Goal: Task Accomplishment & Management: Manage account settings

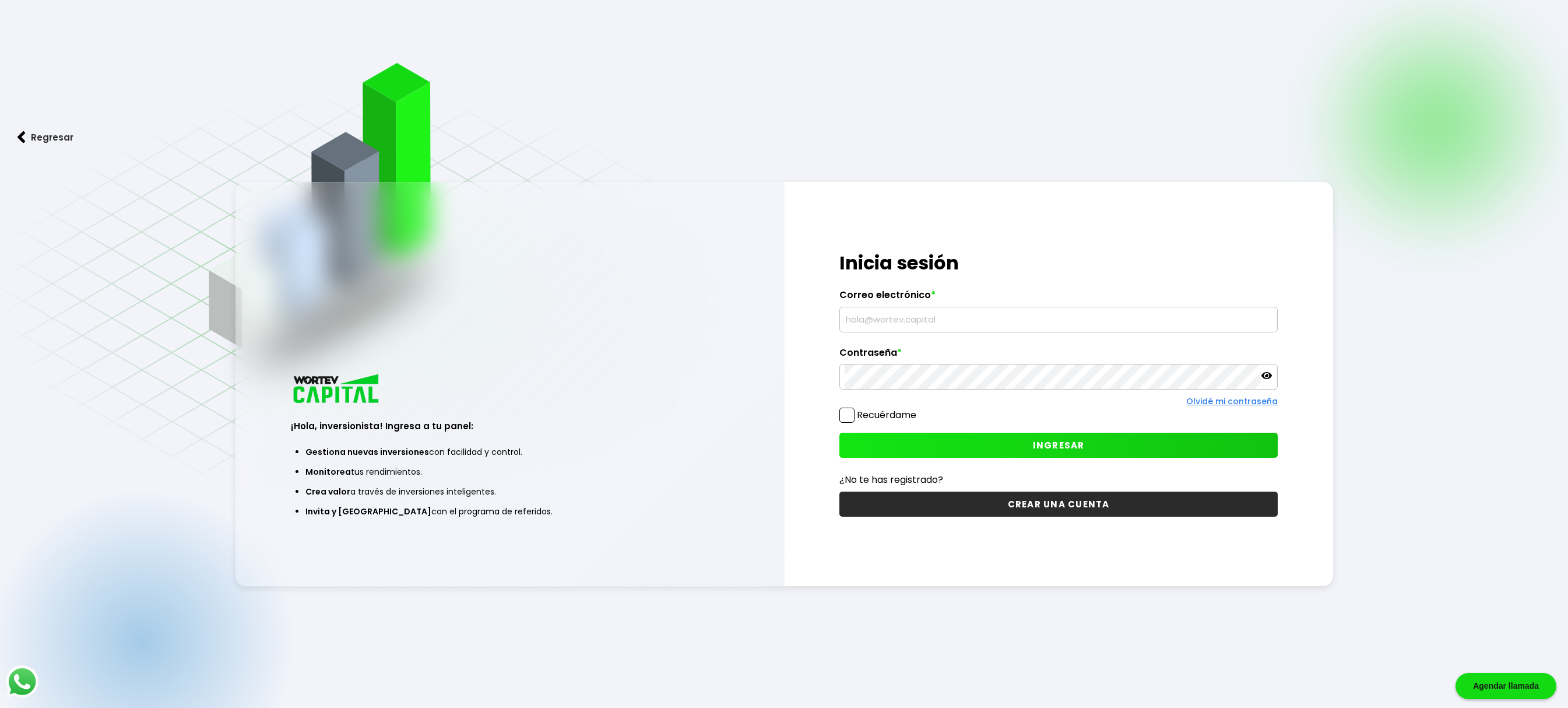
type input "[EMAIL_ADDRESS][DOMAIN_NAME]"
click at [1080, 445] on span "INGRESAR" at bounding box center [1059, 445] width 52 height 12
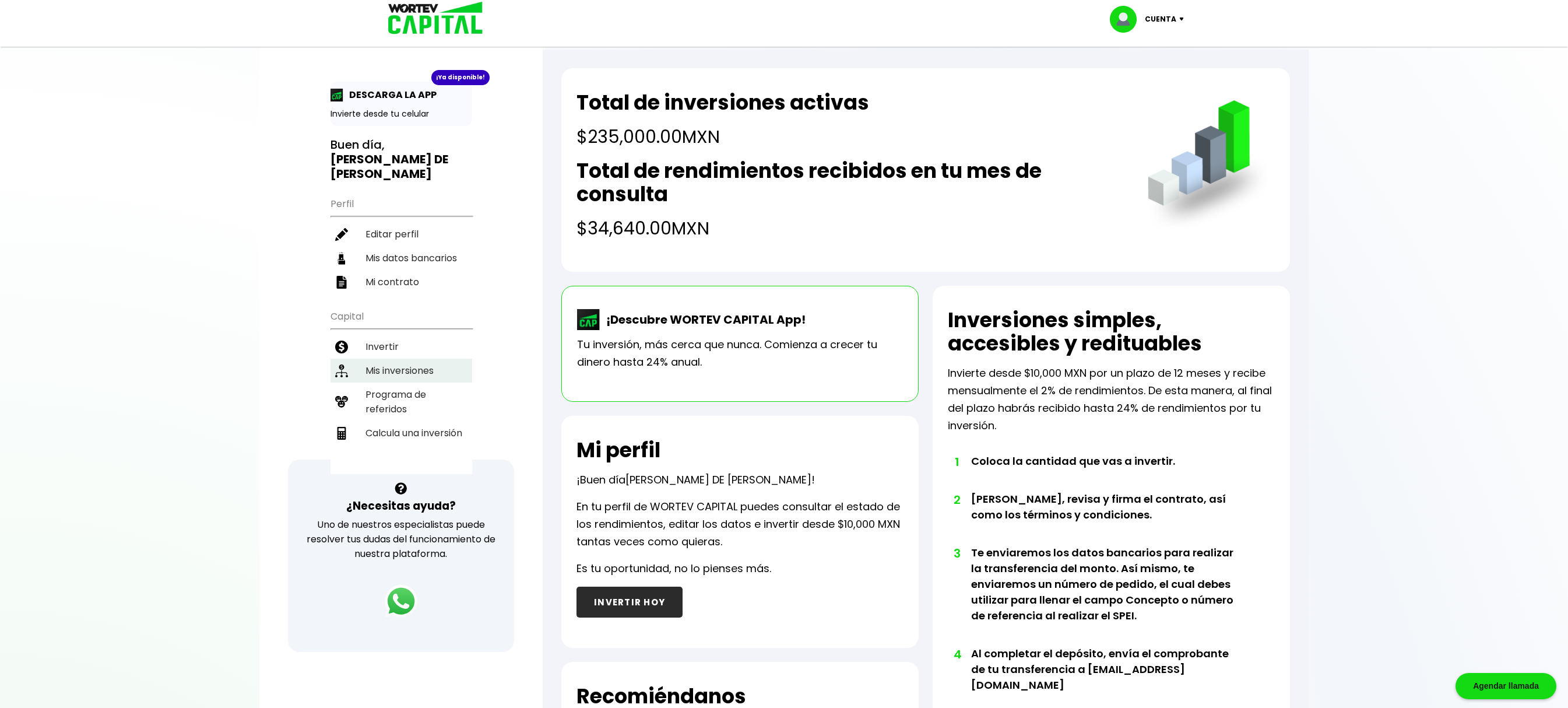
click at [396, 358] on li "Mis inversiones" at bounding box center [402, 370] width 142 height 24
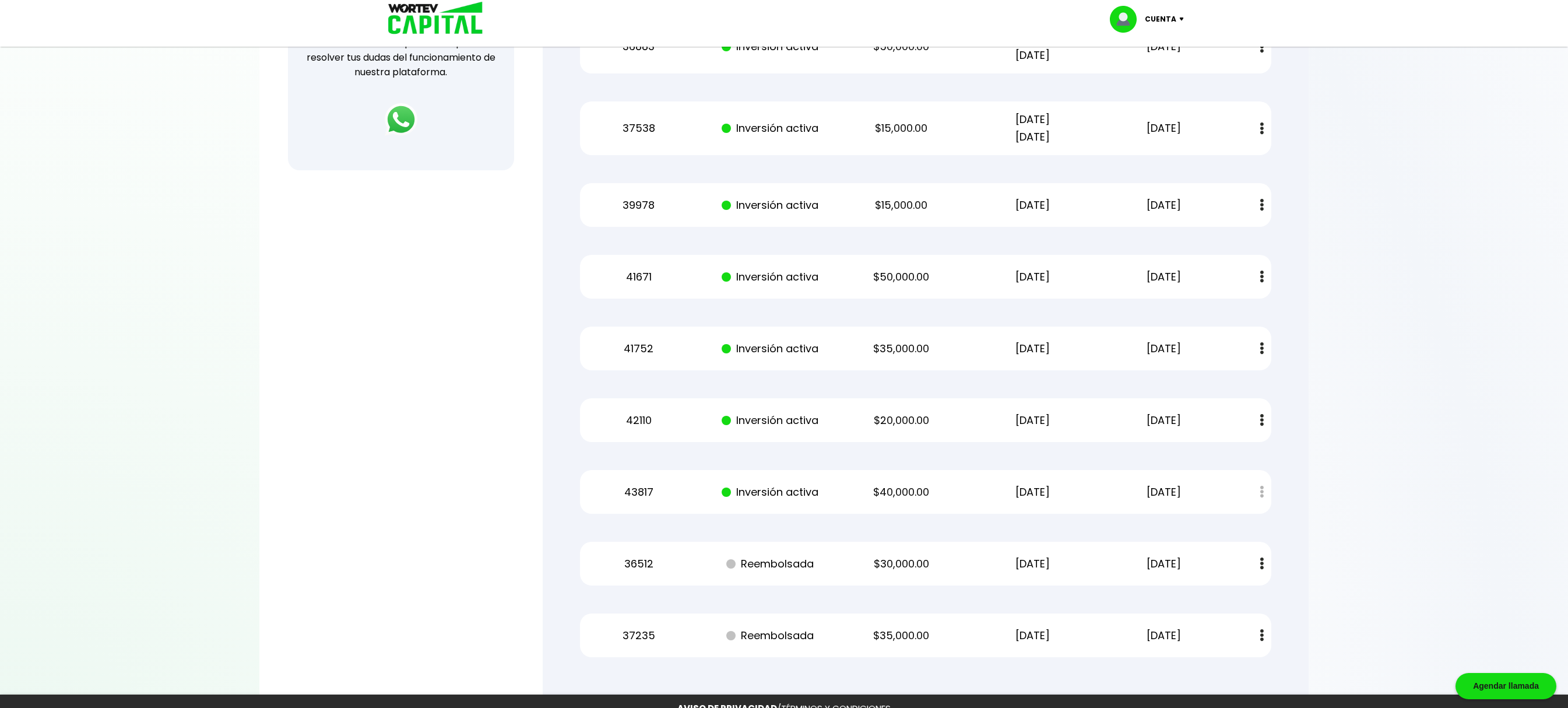
scroll to position [441, 0]
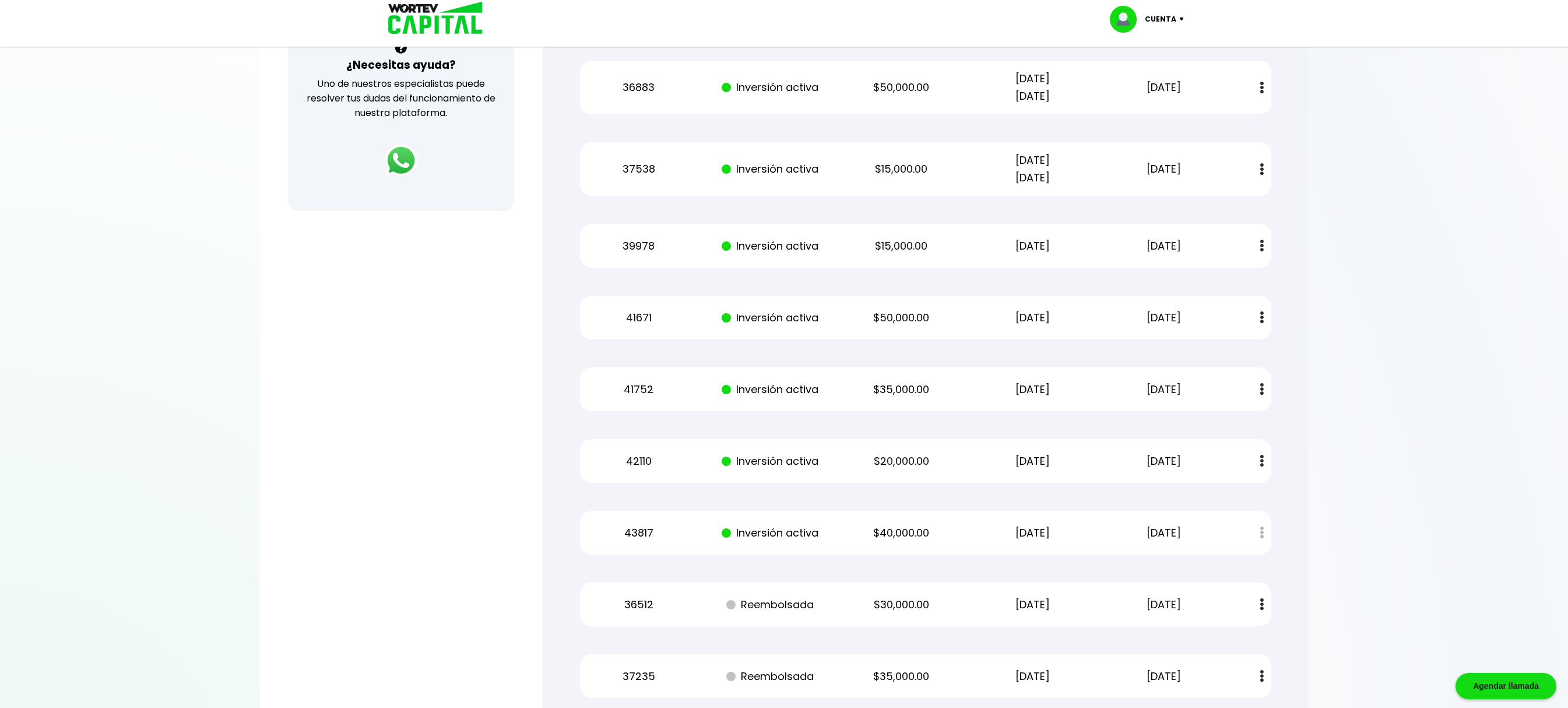
click at [1261, 387] on img at bounding box center [1261, 389] width 3 height 12
click at [1235, 419] on img at bounding box center [1238, 420] width 10 height 11
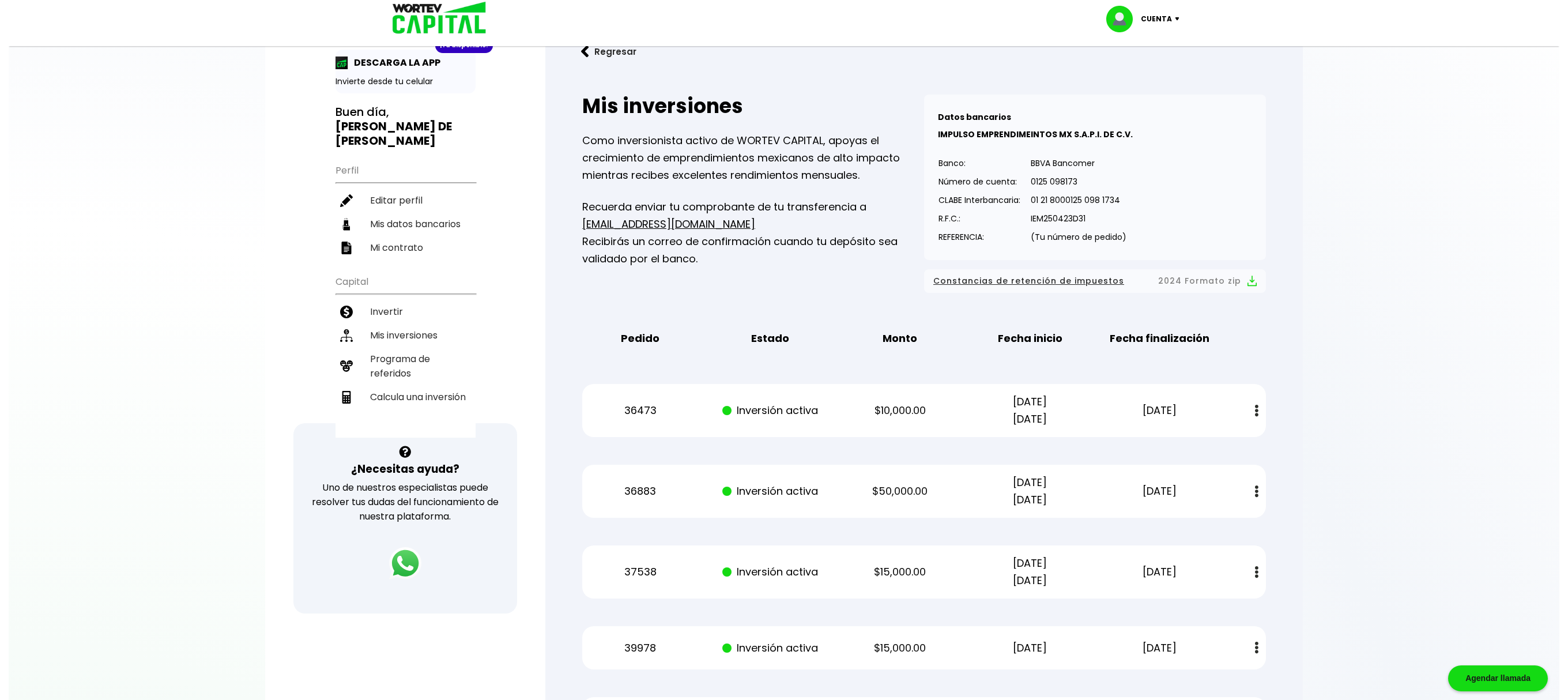
scroll to position [0, 0]
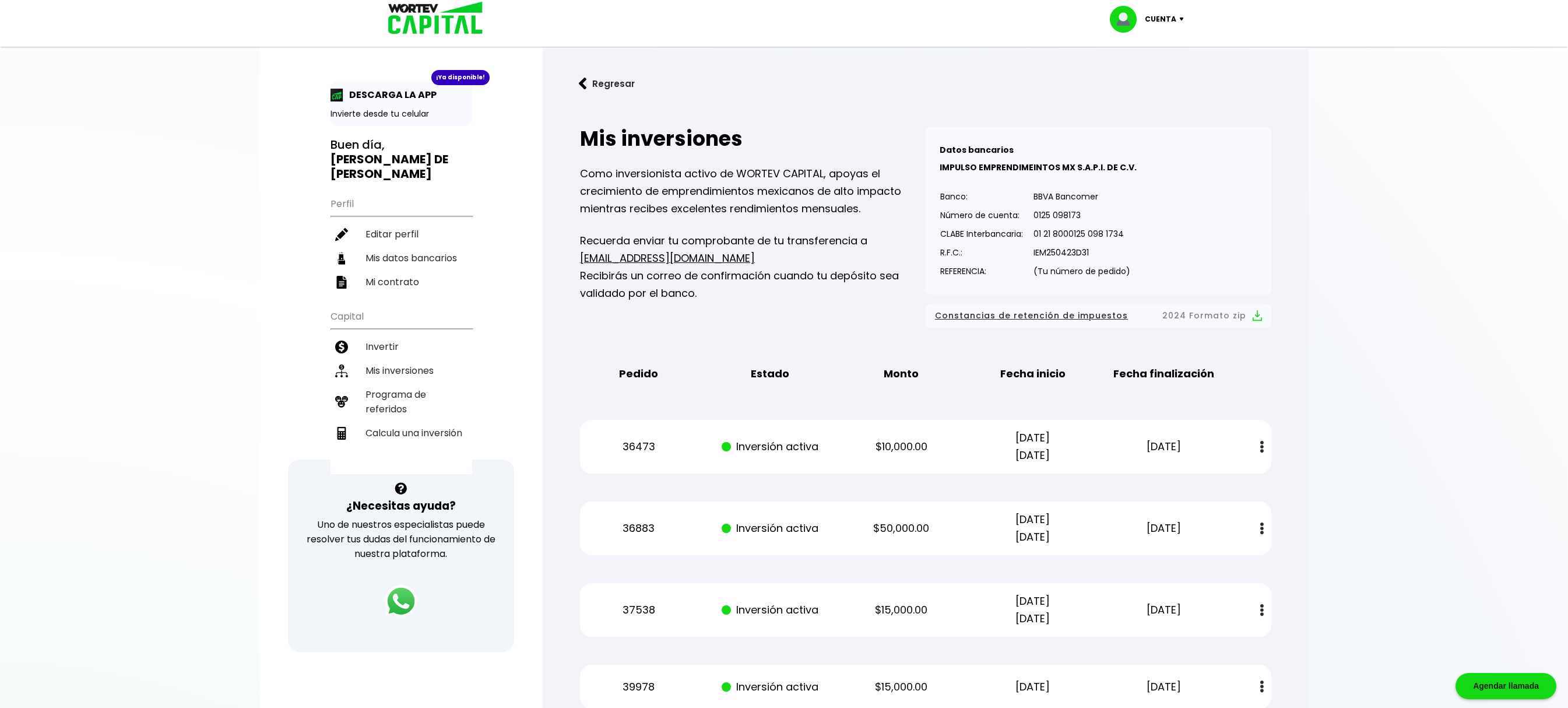
click at [1177, 17] on img at bounding box center [1184, 18] width 16 height 3
click at [1154, 75] on li "Cerrar sesión" at bounding box center [1149, 77] width 93 height 24
